Goal: Find specific page/section: Find specific page/section

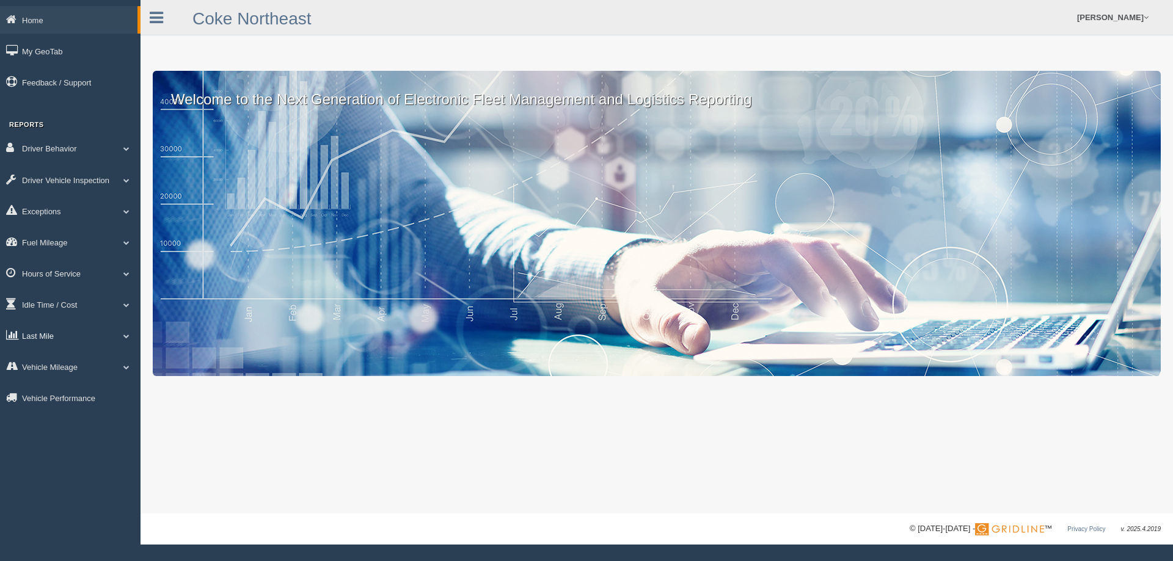
click at [67, 337] on link "Last Mile" at bounding box center [70, 335] width 141 height 27
click at [64, 383] on link "Zone Editor" at bounding box center [79, 386] width 115 height 22
click at [79, 334] on link "Last Mile" at bounding box center [70, 335] width 141 height 27
click at [55, 387] on link "Zone Editor" at bounding box center [79, 386] width 115 height 22
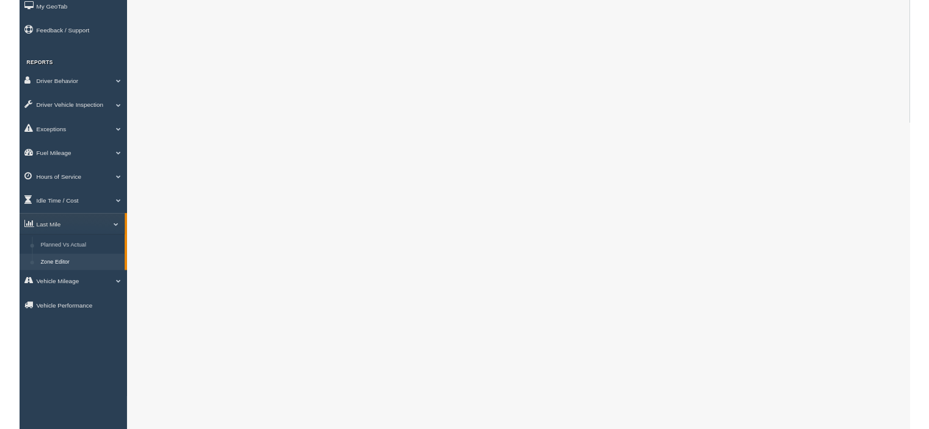
scroll to position [61, 0]
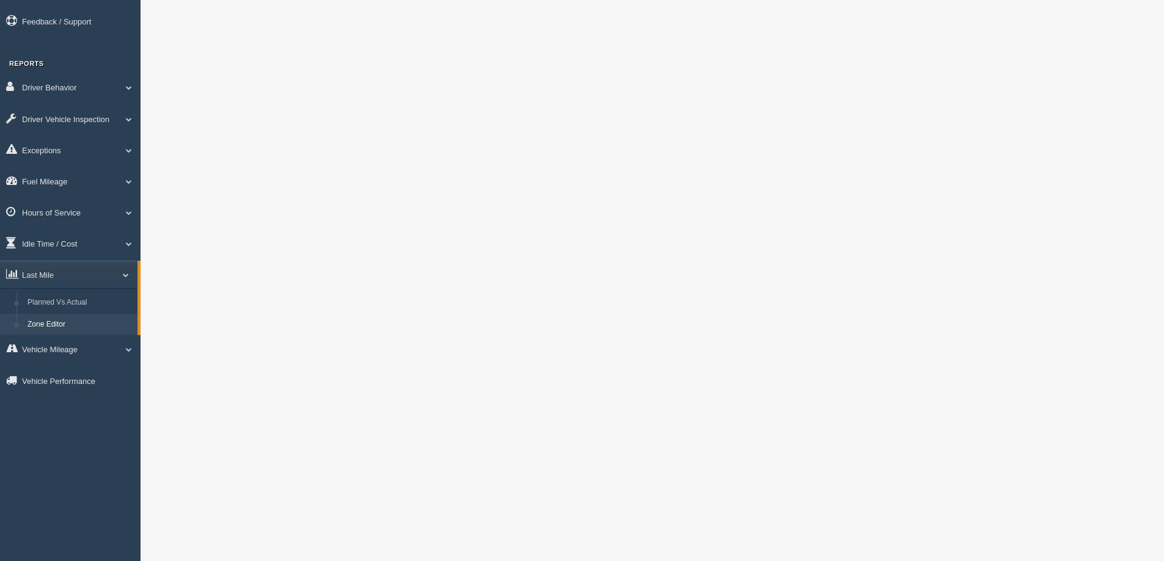
click at [146, 416] on div at bounding box center [652, 450] width 1023 height 1022
